Goal: Find specific page/section: Find specific page/section

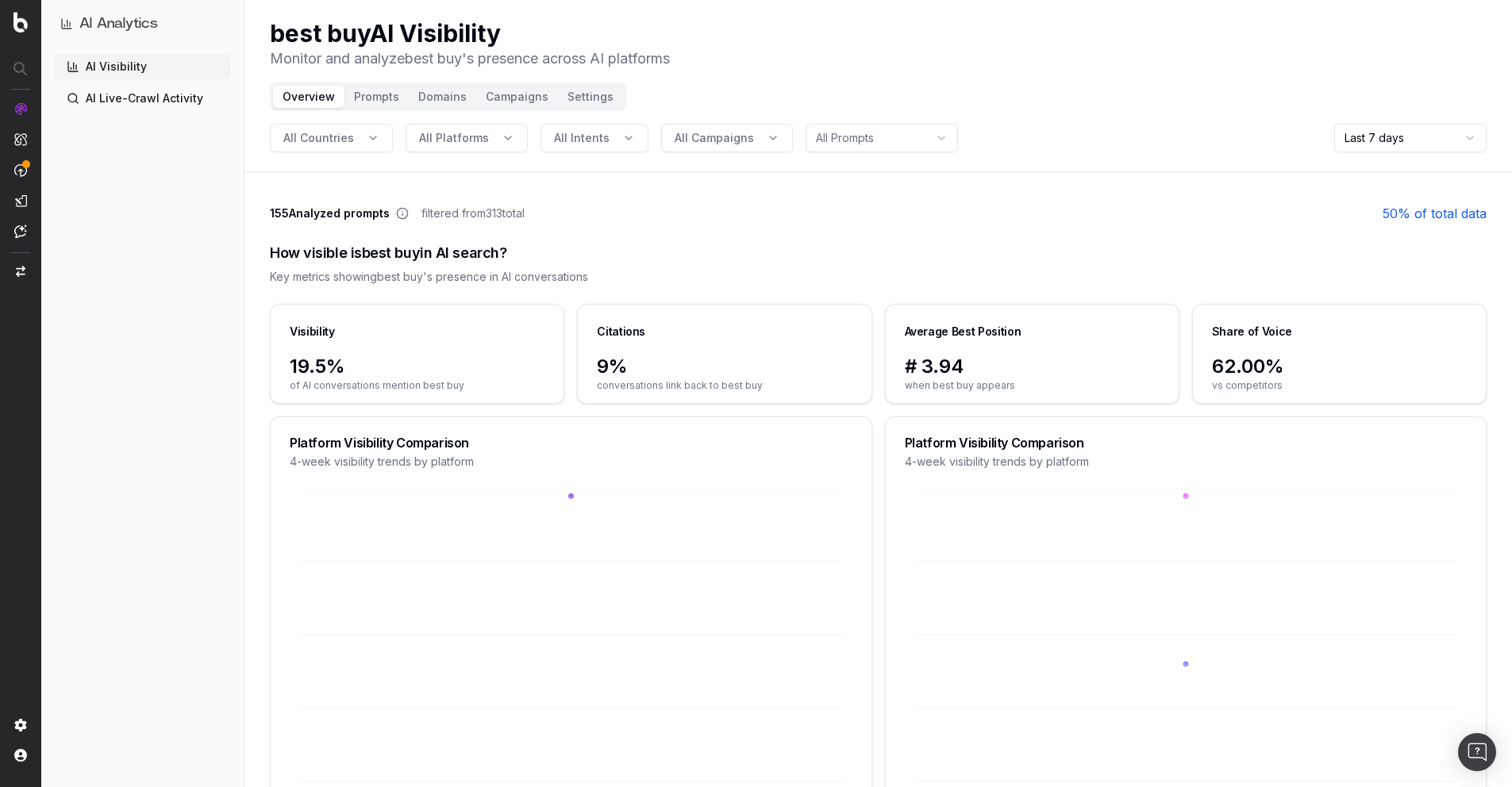
scroll to position [3, 0]
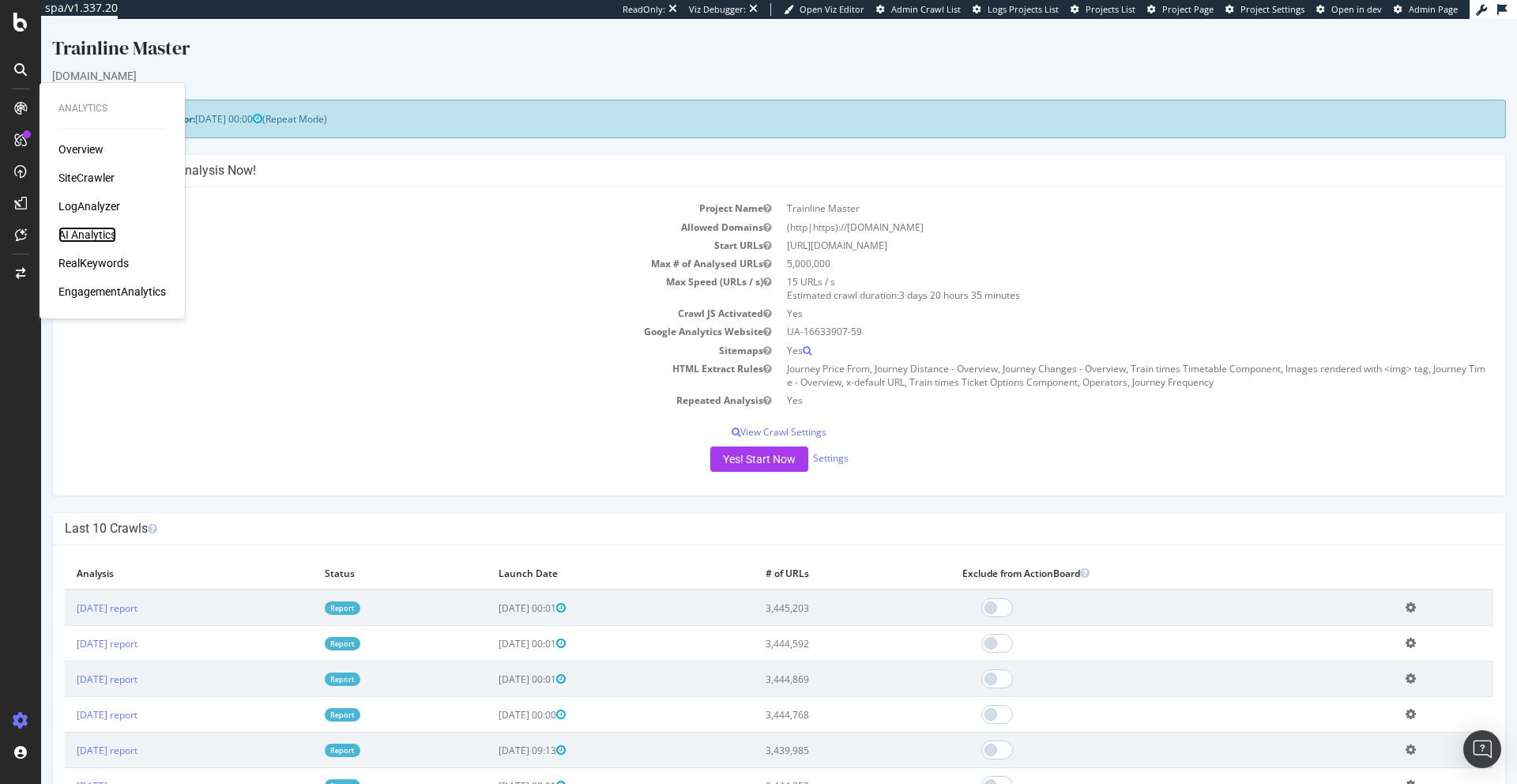
click at [91, 231] on div "AI Analytics" at bounding box center [87, 235] width 57 height 16
